Goal: Navigation & Orientation: Find specific page/section

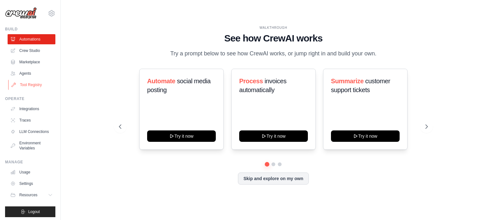
scroll to position [7, 0]
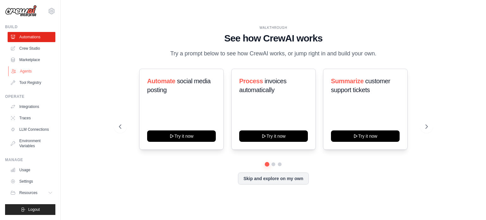
click at [19, 67] on link "Agents" at bounding box center [32, 71] width 48 height 10
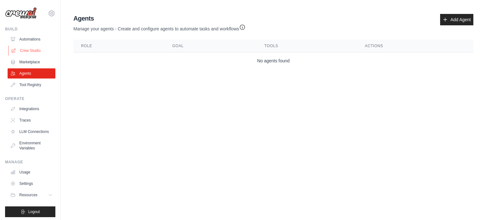
click at [32, 49] on link "Crew Studio" at bounding box center [32, 51] width 48 height 10
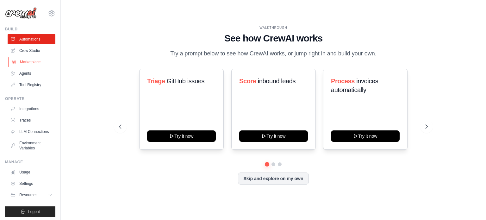
click at [34, 66] on link "Marketplace" at bounding box center [32, 62] width 48 height 10
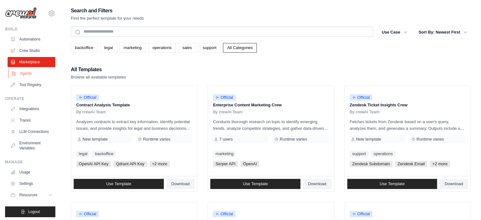
click at [30, 73] on link "Agents" at bounding box center [32, 73] width 48 height 10
